Goal: Find specific page/section: Locate a particular part of the current website

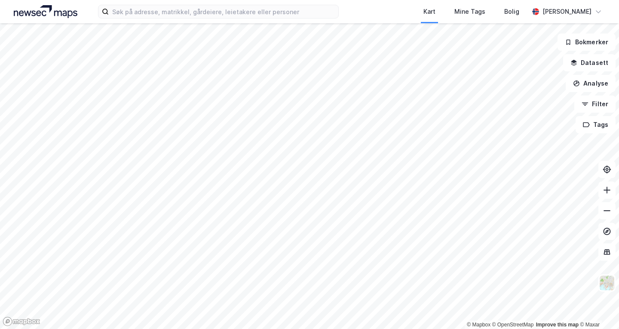
click at [241, 20] on div "Kart Mine Tags Bolig [PERSON_NAME]" at bounding box center [309, 11] width 619 height 23
click at [241, 16] on input at bounding box center [223, 11] width 229 height 13
paste input "[STREET_ADDRESS]"
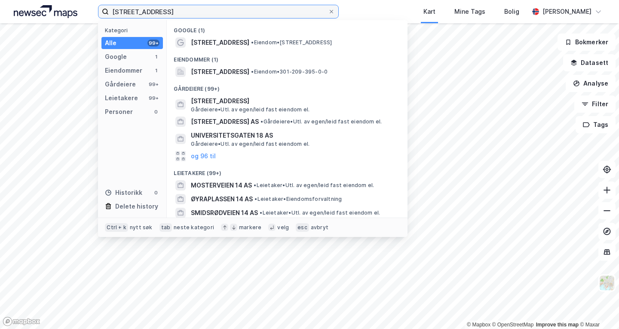
type input "[STREET_ADDRESS]"
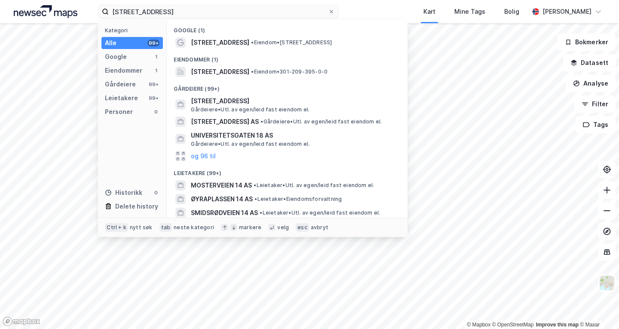
click at [250, 35] on div "Google (1)" at bounding box center [287, 27] width 241 height 15
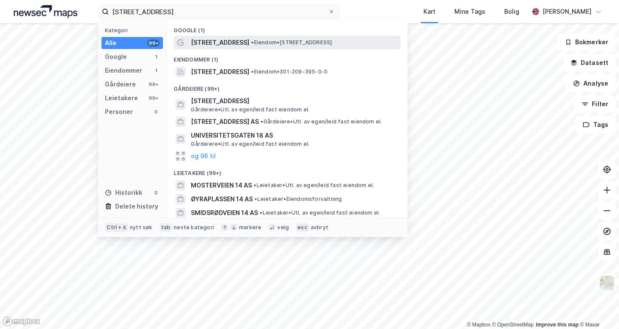
click at [246, 42] on span "[STREET_ADDRESS]" at bounding box center [220, 42] width 58 height 10
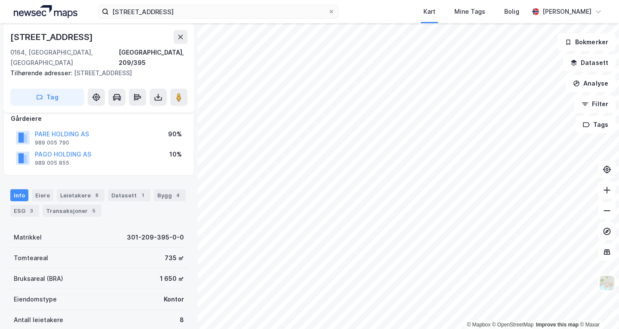
scroll to position [52, 0]
